Goal: Information Seeking & Learning: Learn about a topic

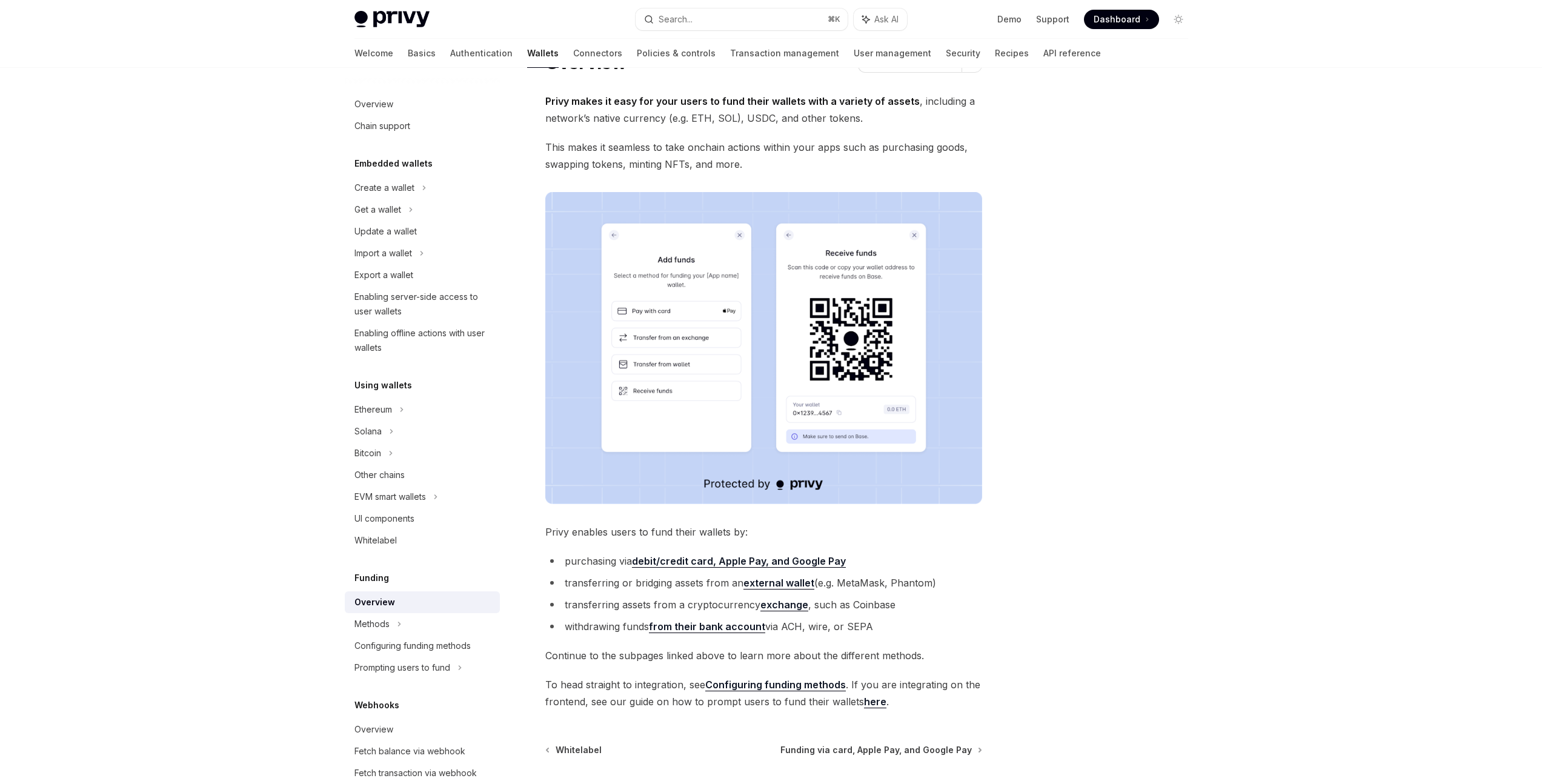
scroll to position [166, 0]
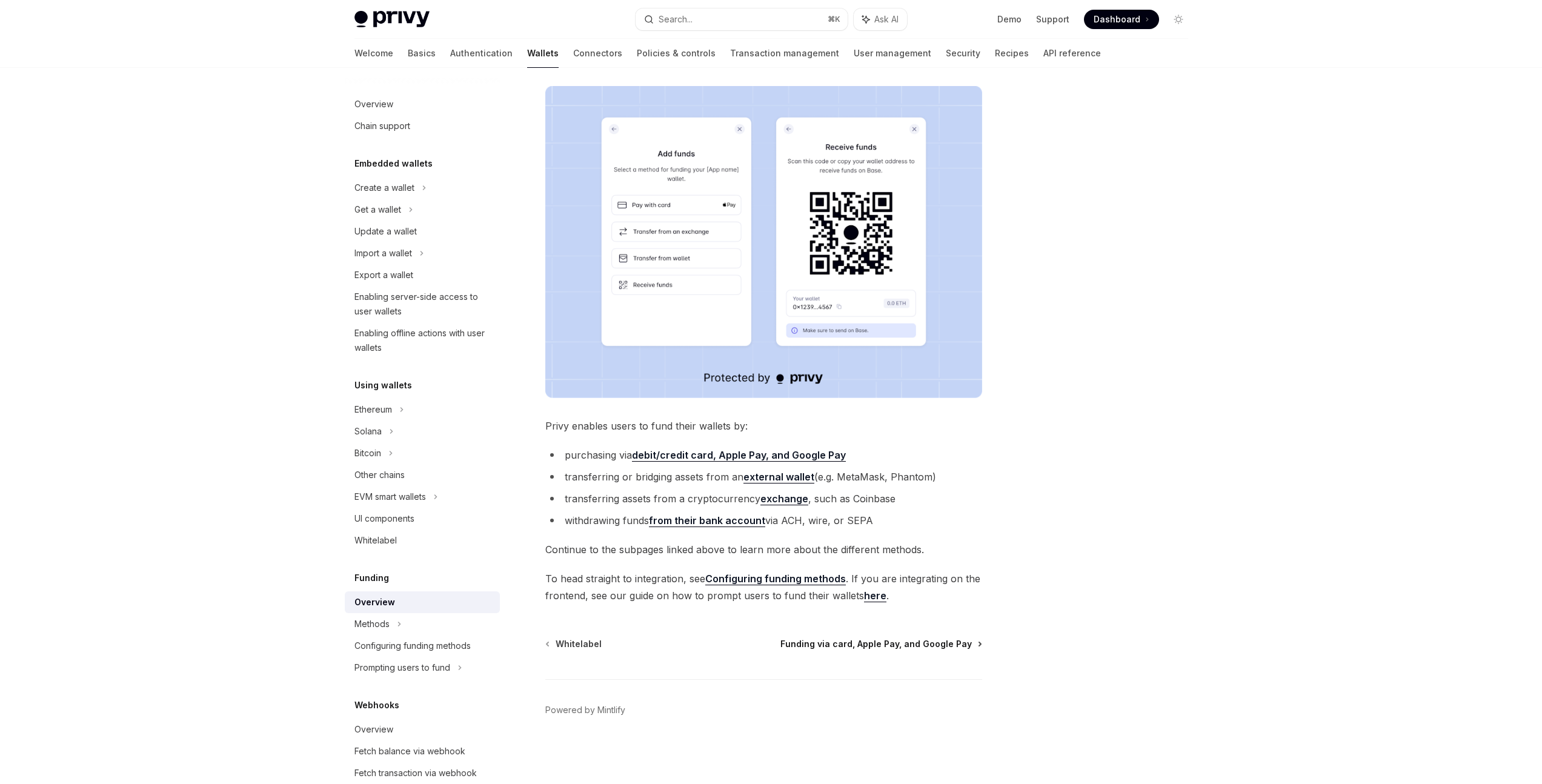
click at [837, 647] on span "Funding via card, Apple Pay, and Google Pay" at bounding box center [876, 644] width 191 height 12
type textarea "*"
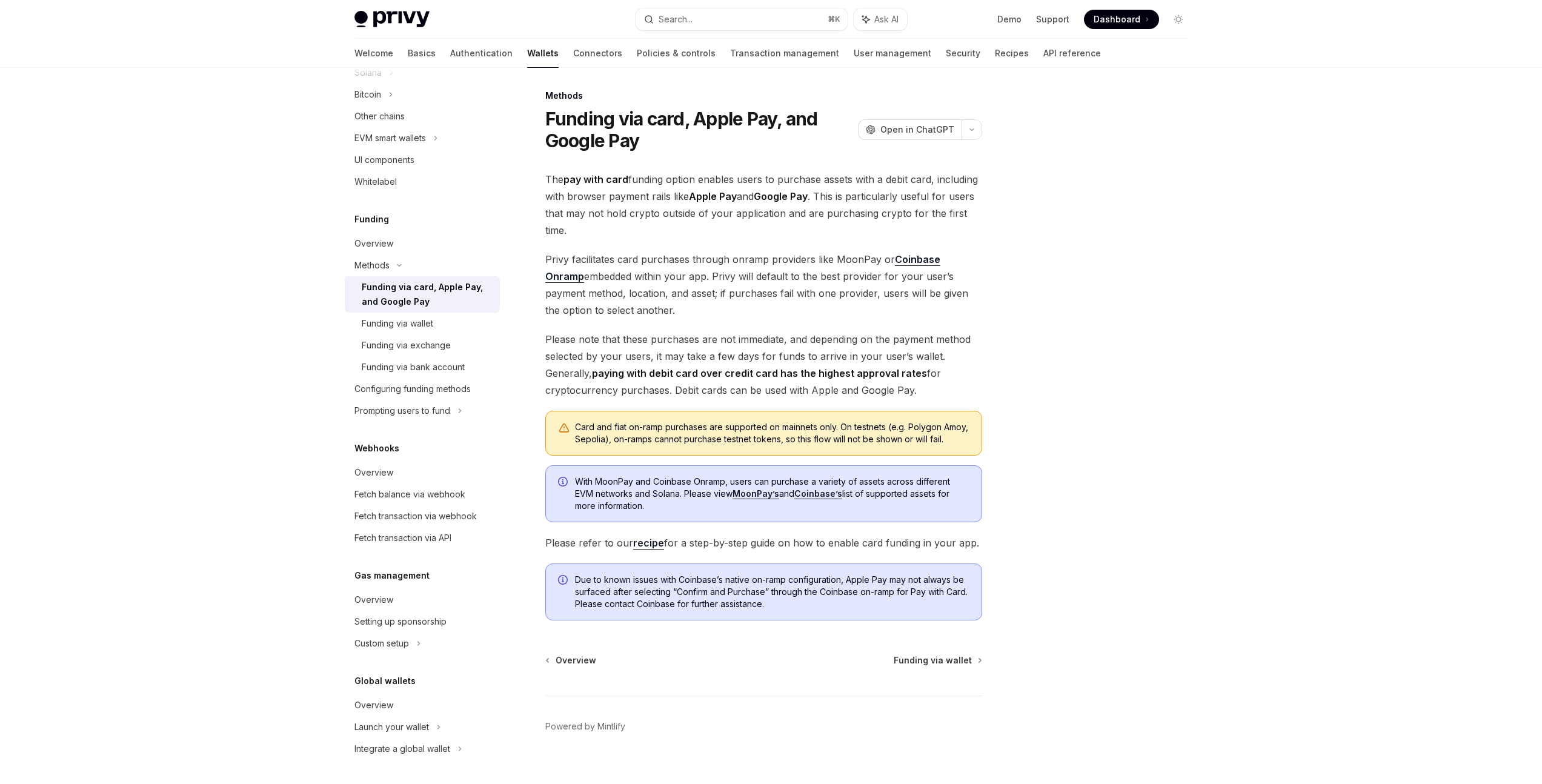
scroll to position [32, 0]
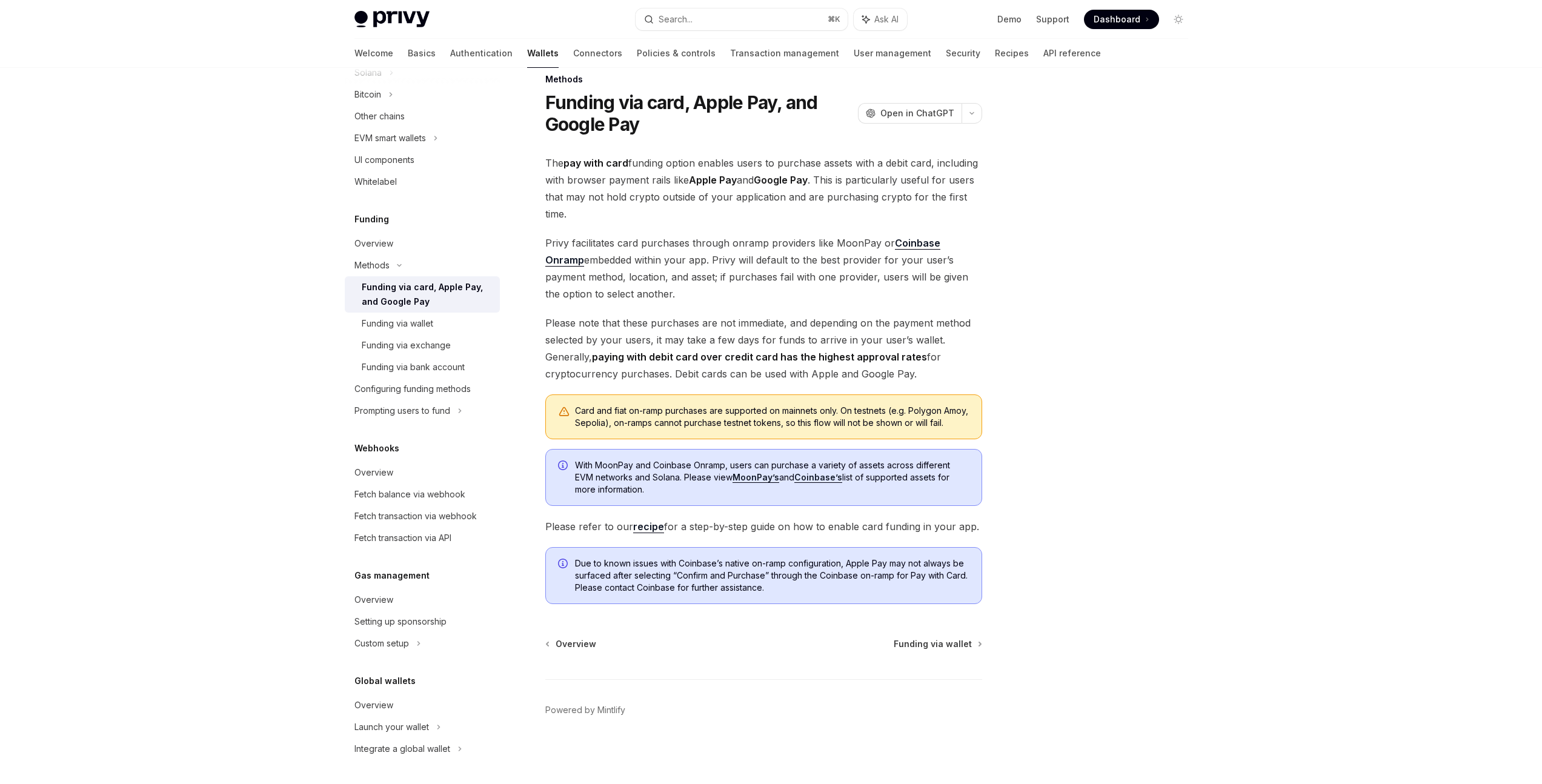
click at [760, 655] on div "Overview Funding via wallet Powered by Mintlify" at bounding box center [763, 710] width 437 height 146
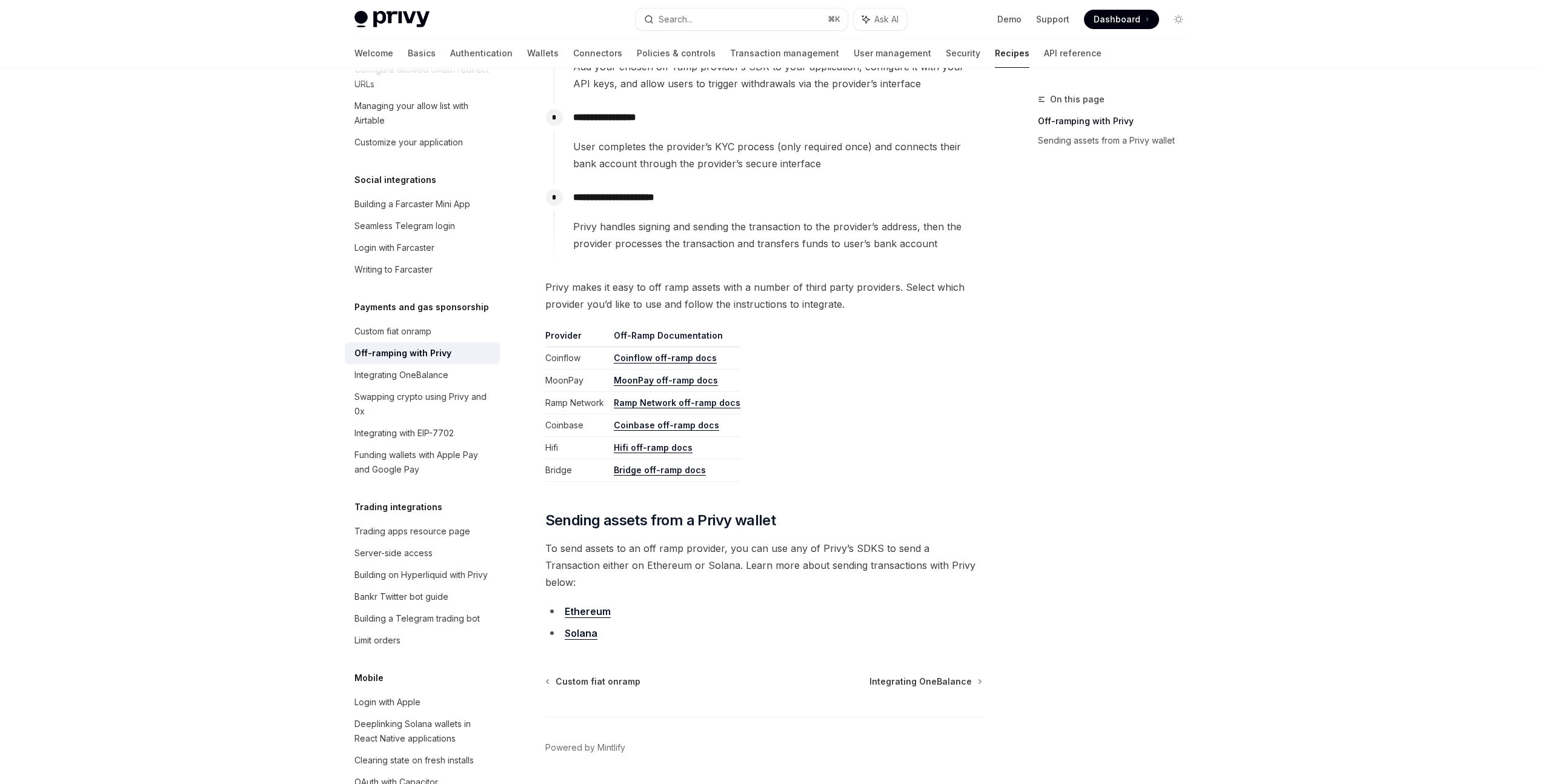
scroll to position [375, 0]
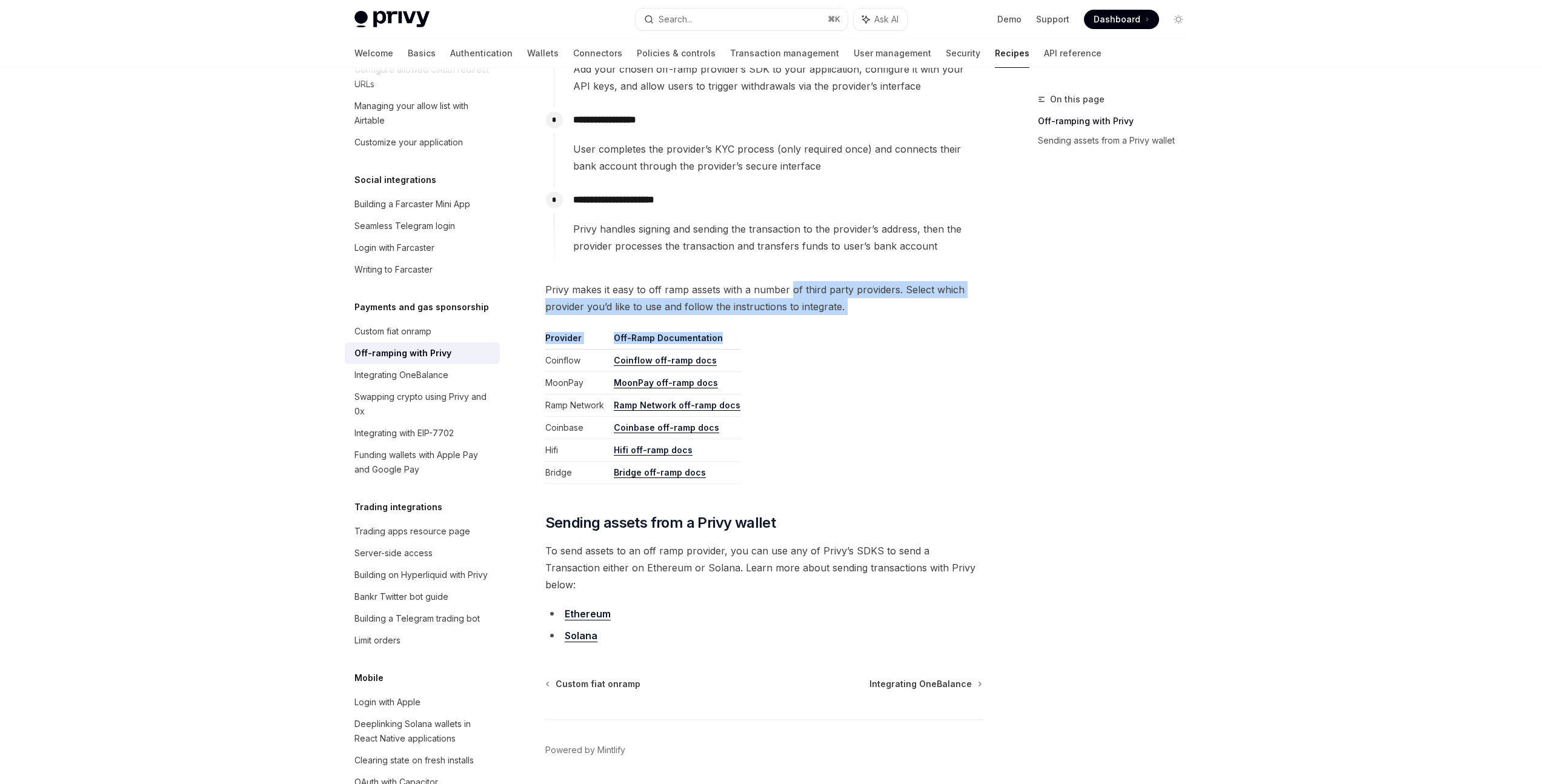
drag, startPoint x: 790, startPoint y: 286, endPoint x: 848, endPoint y: 379, distance: 109.6
click at [842, 341] on div "**********" at bounding box center [763, 210] width 437 height 866
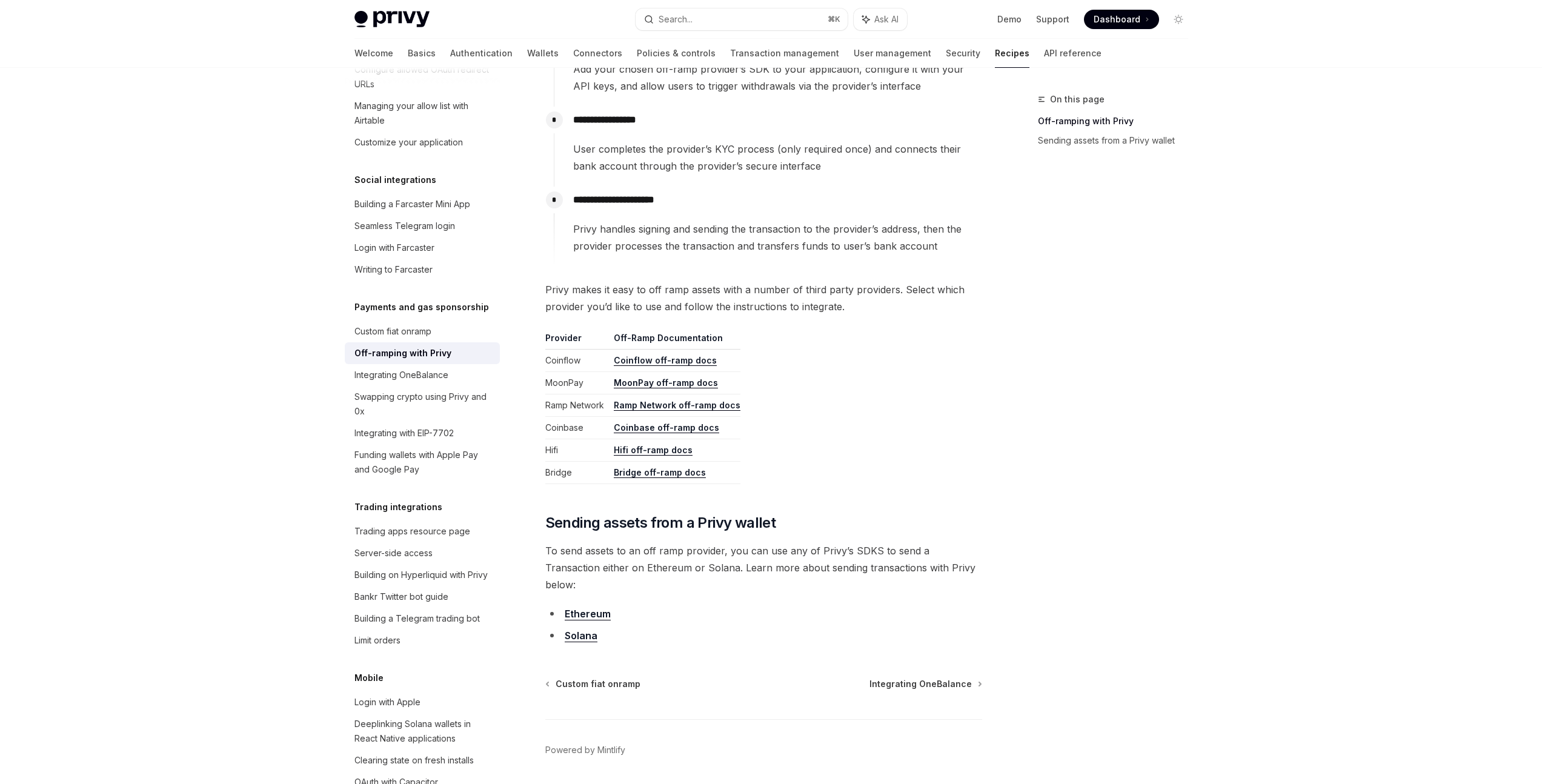
click at [849, 381] on table "Provider Off-Ramp Documentation Coinflow Coinflow off-ramp docs MoonPay MoonPay…" at bounding box center [763, 407] width 437 height 152
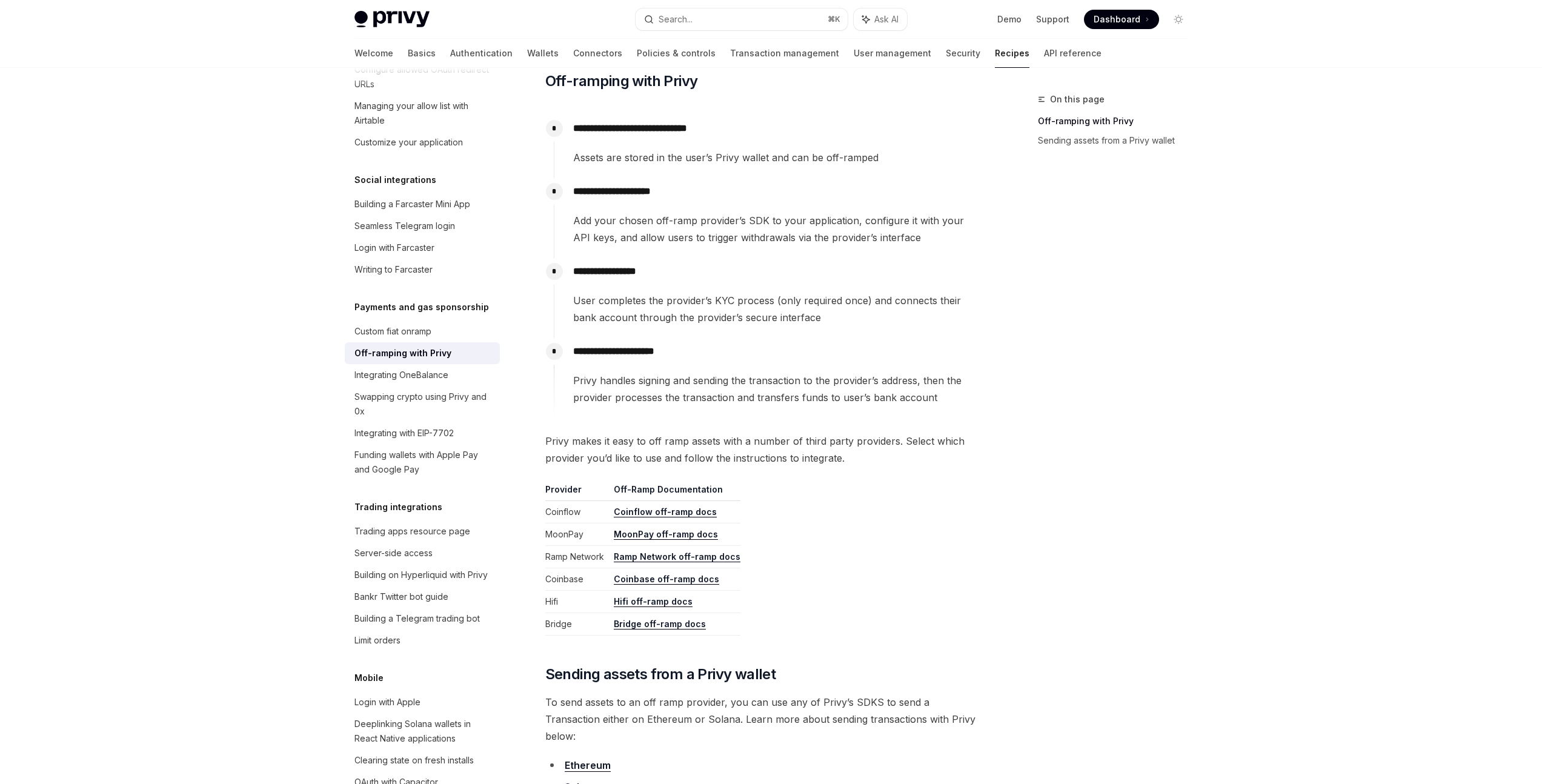
scroll to position [178, 0]
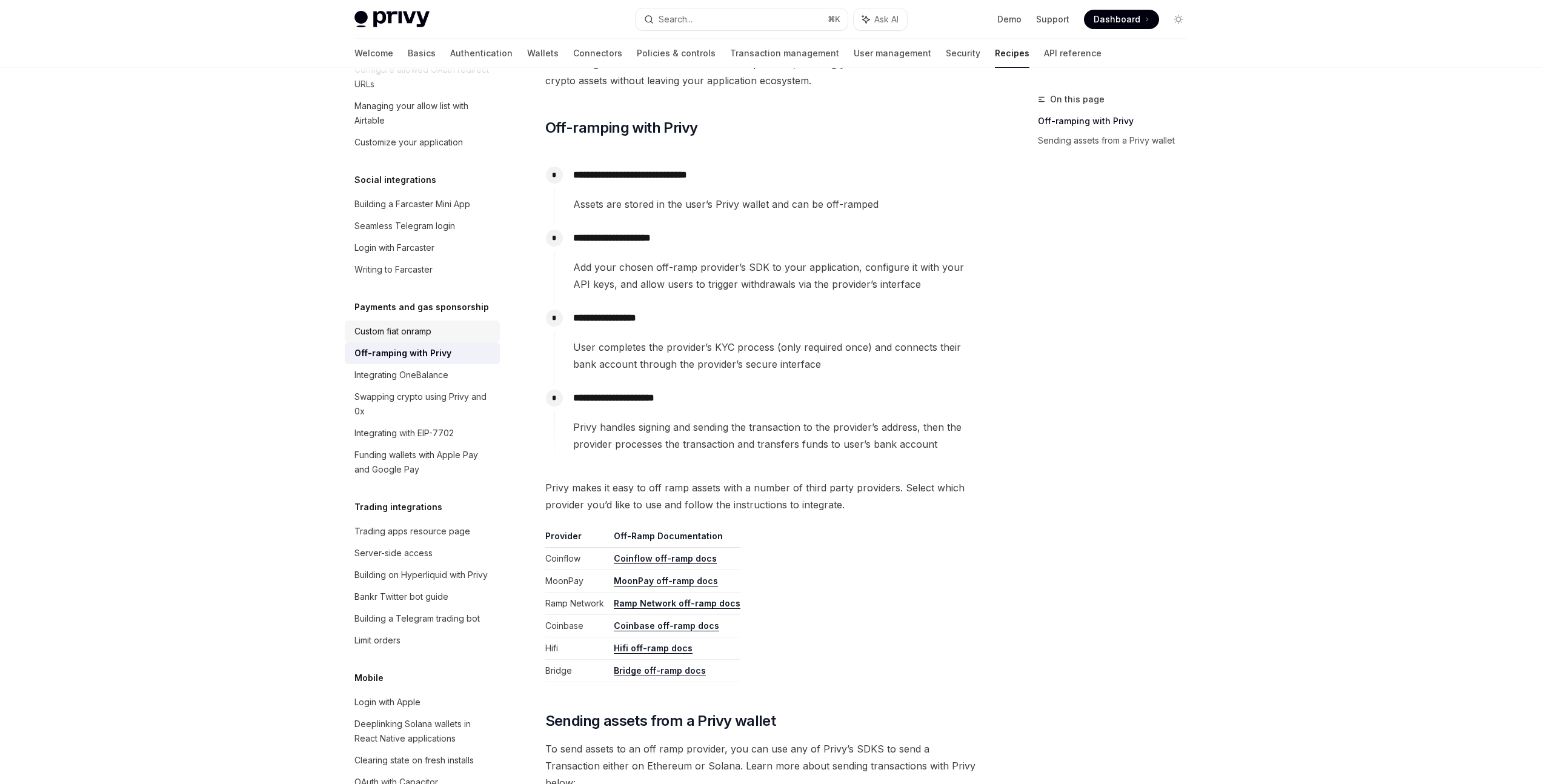
click at [418, 339] on div "Custom fiat onramp" at bounding box center [392, 331] width 77 height 14
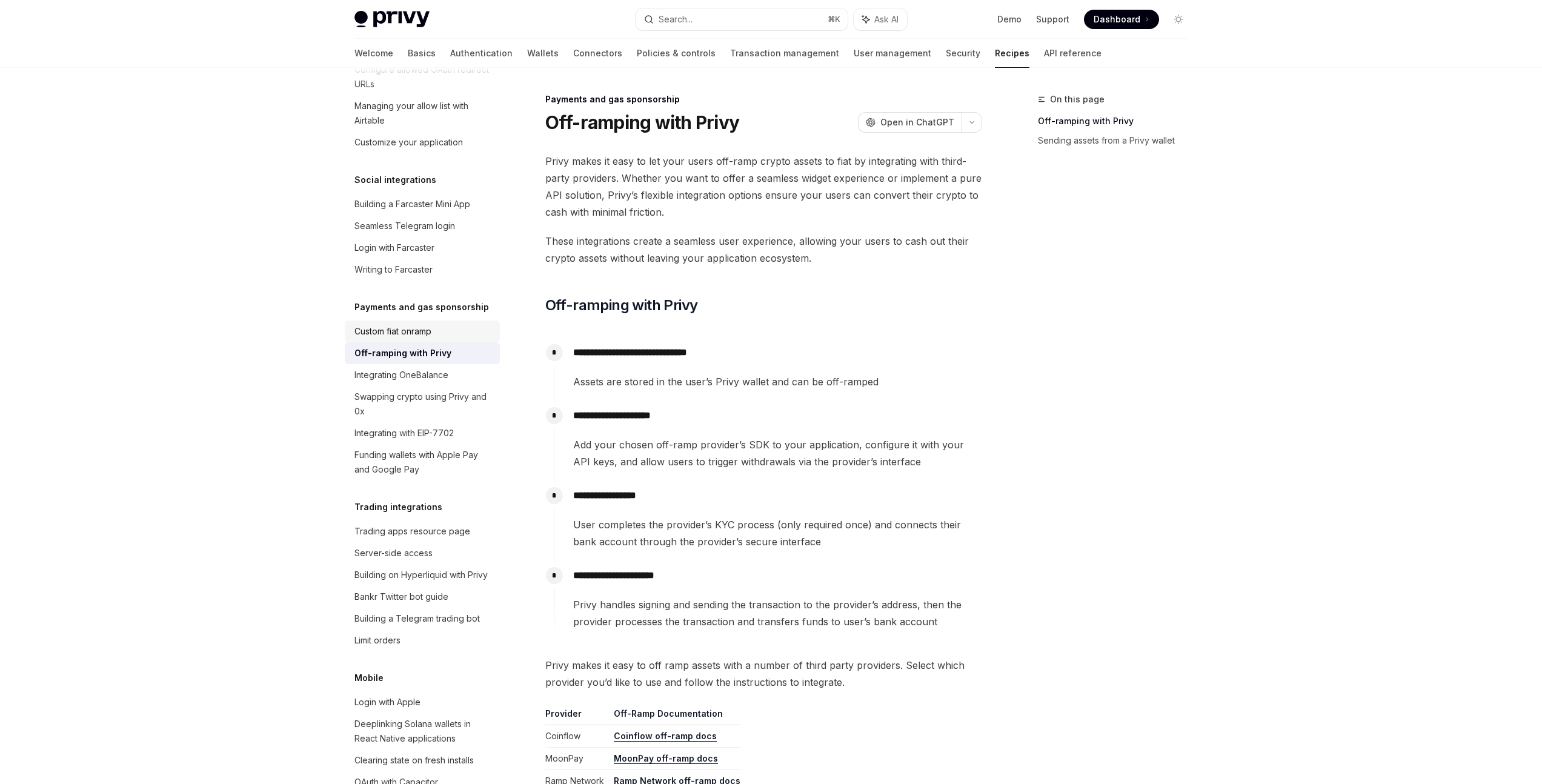
type textarea "*"
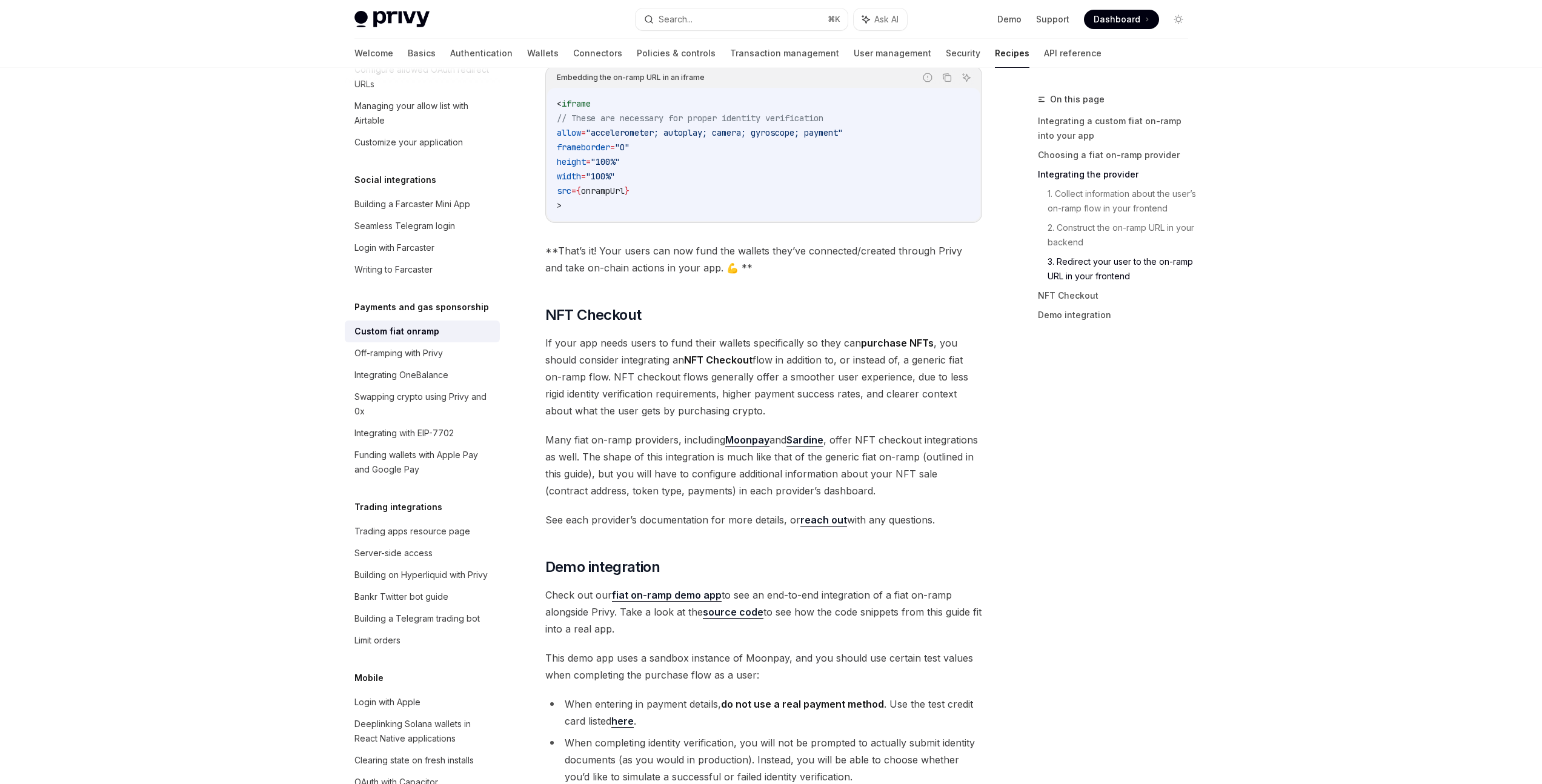
scroll to position [4064, 0]
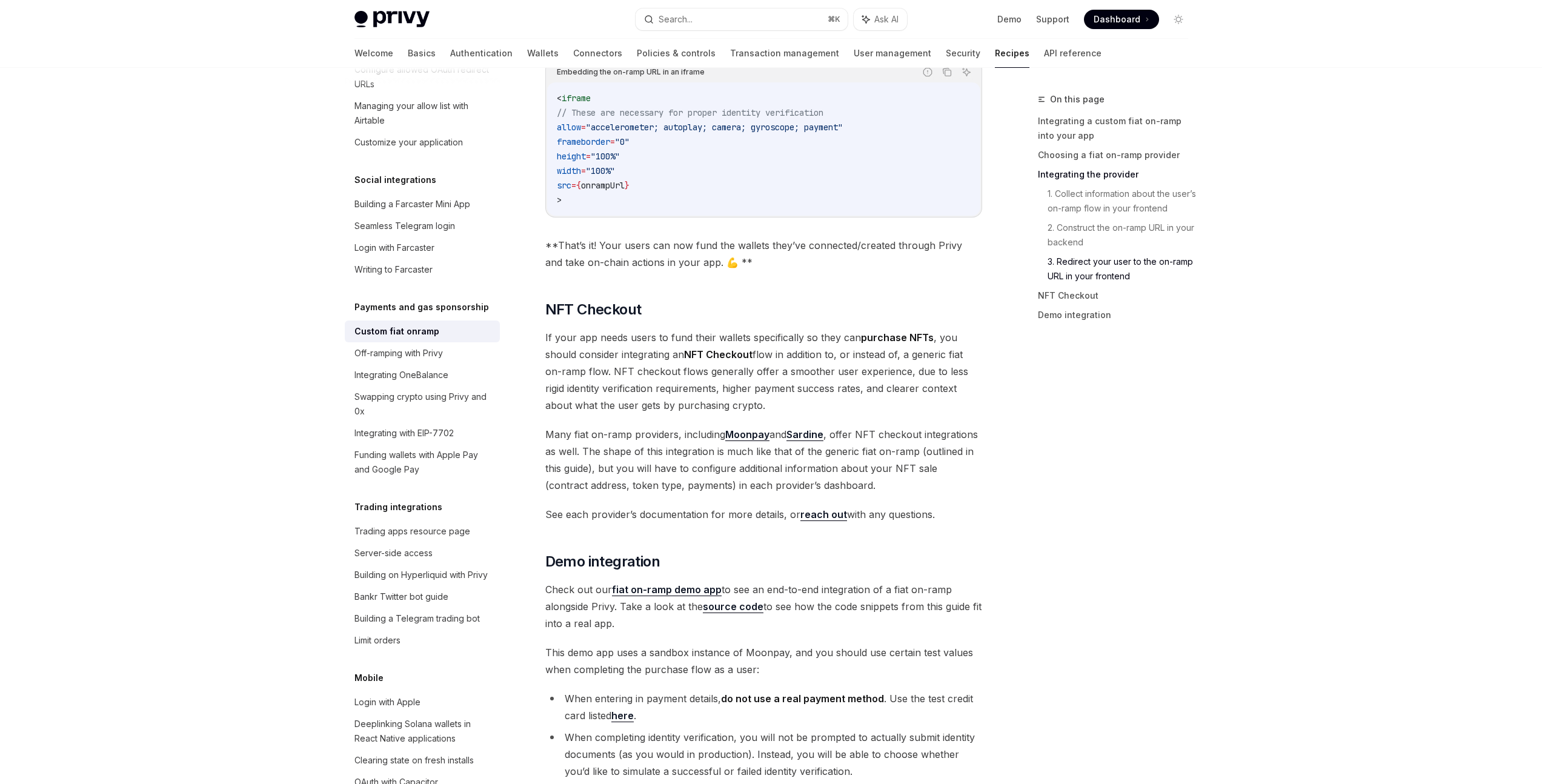
click at [747, 428] on link "Moonpay" at bounding box center [747, 435] width 44 height 13
click at [816, 428] on link "Sardine" at bounding box center [805, 435] width 37 height 13
